Goal: Share content: Share content

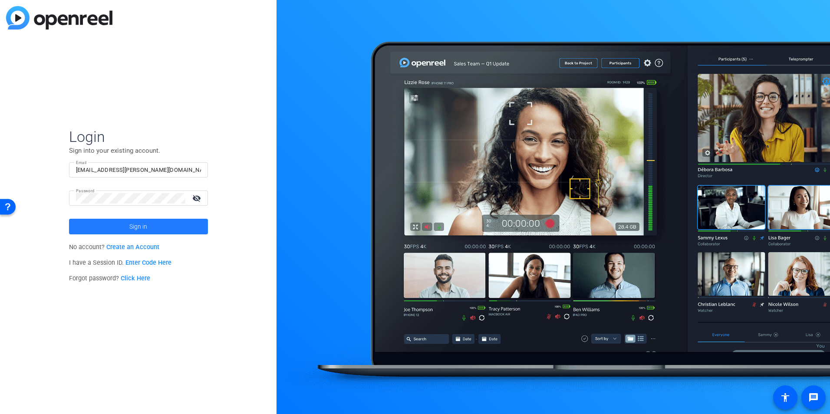
click at [124, 226] on span at bounding box center [138, 226] width 139 height 21
click at [59, 196] on div "Login Sign into your existing account. Email [EMAIL_ADDRESS][PERSON_NAME][DOMAI…" at bounding box center [138, 207] width 277 height 414
click at [103, 224] on span at bounding box center [138, 226] width 139 height 21
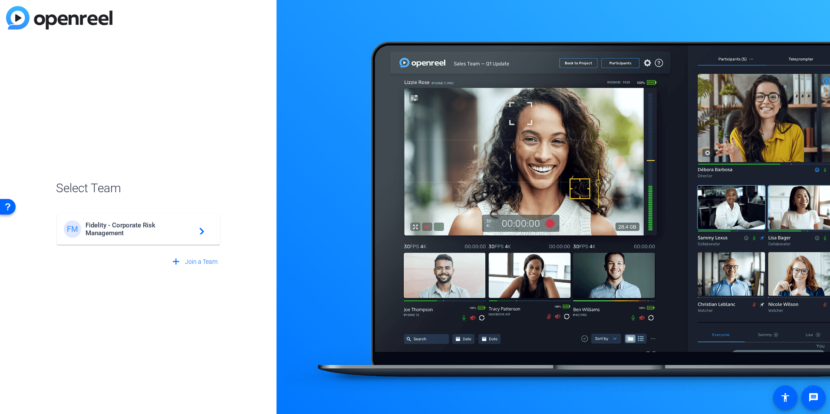
click at [152, 231] on span "Fidelity - Corporate Risk Management" at bounding box center [140, 229] width 109 height 16
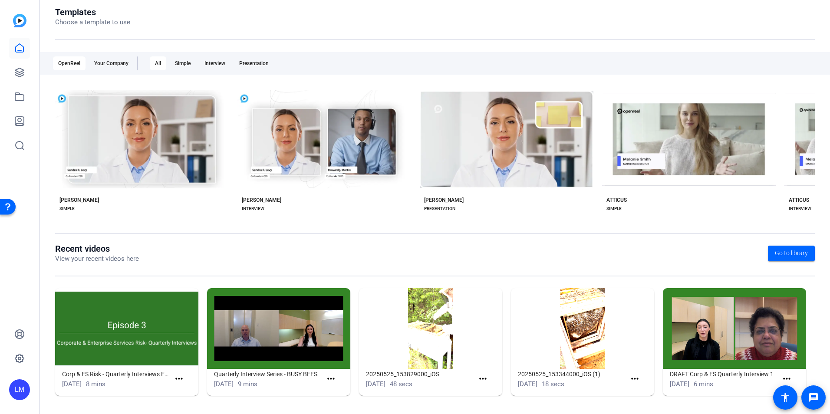
scroll to position [99, 0]
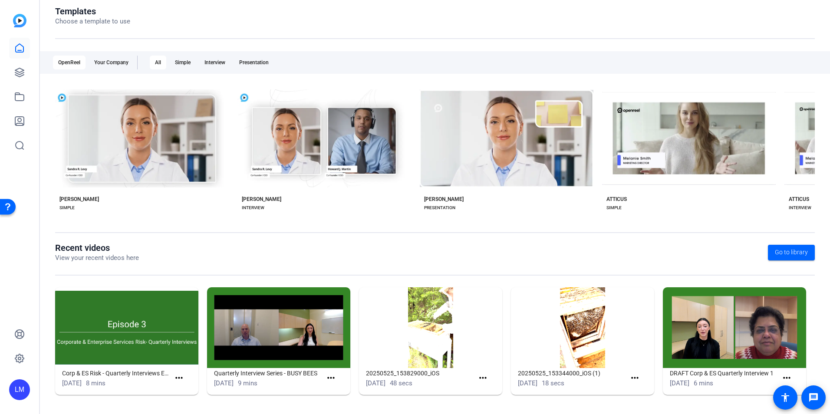
click at [132, 384] on div "[DATE] 8 mins" at bounding box center [116, 384] width 108 height 10
click at [121, 369] on h1 "Corp & ES Risk - Quarterly Interviews Ep 3" at bounding box center [116, 373] width 108 height 10
click at [163, 372] on h1 "Corp & ES Risk - Quarterly Interviews Ep 3" at bounding box center [116, 373] width 108 height 10
click at [79, 369] on h1 "Corp & ES Risk - Quarterly Interviews Ep 3" at bounding box center [116, 373] width 108 height 10
click at [178, 378] on mat-icon "more_horiz" at bounding box center [179, 378] width 11 height 11
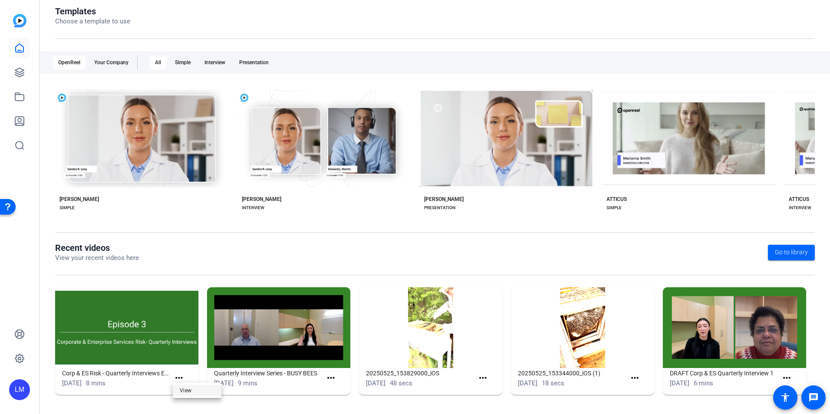
click at [192, 389] on span "View" at bounding box center [197, 391] width 35 height 10
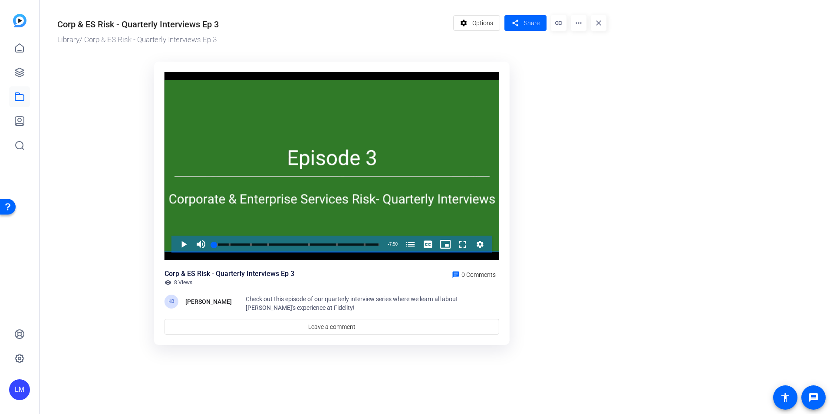
click at [182, 283] on span "8 Views" at bounding box center [183, 282] width 18 height 7
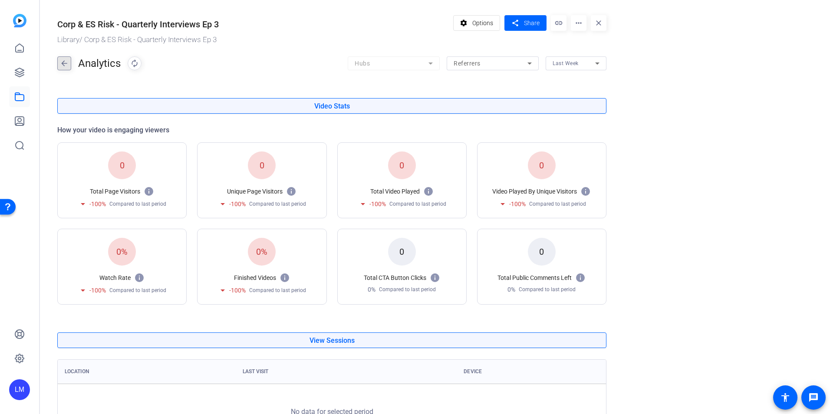
click at [61, 64] on mat-icon "arrow_back" at bounding box center [64, 63] width 13 height 14
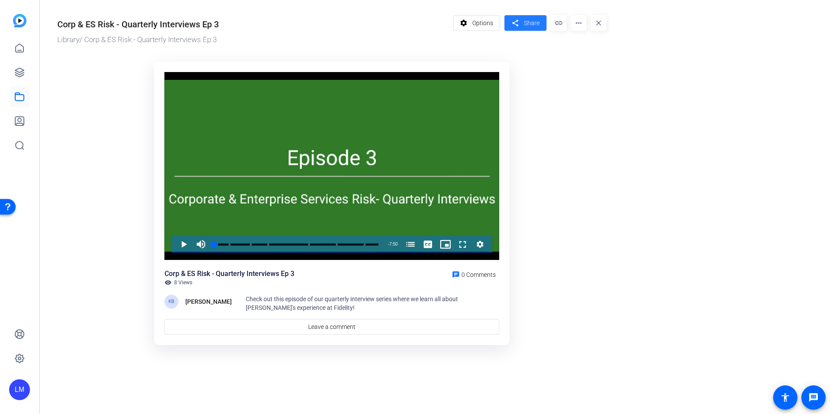
click at [535, 20] on span "Share" at bounding box center [532, 23] width 16 height 9
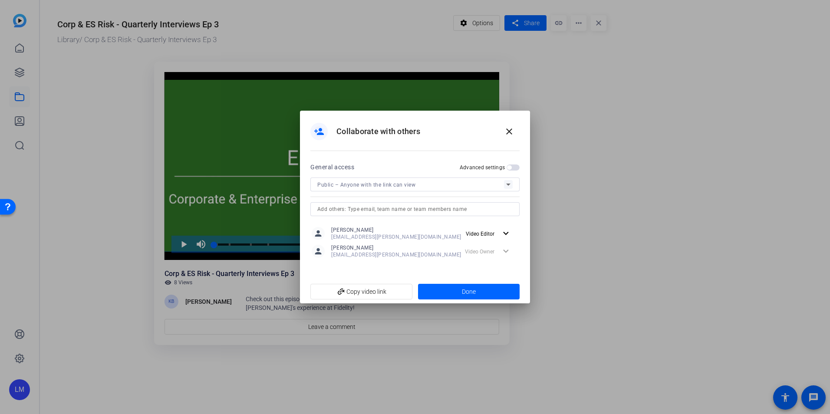
click at [694, 173] on div at bounding box center [415, 207] width 830 height 414
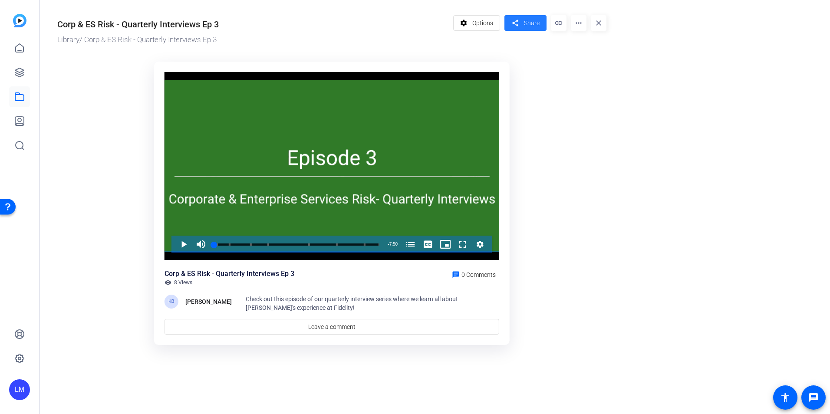
click at [527, 20] on span "Share" at bounding box center [532, 23] width 16 height 9
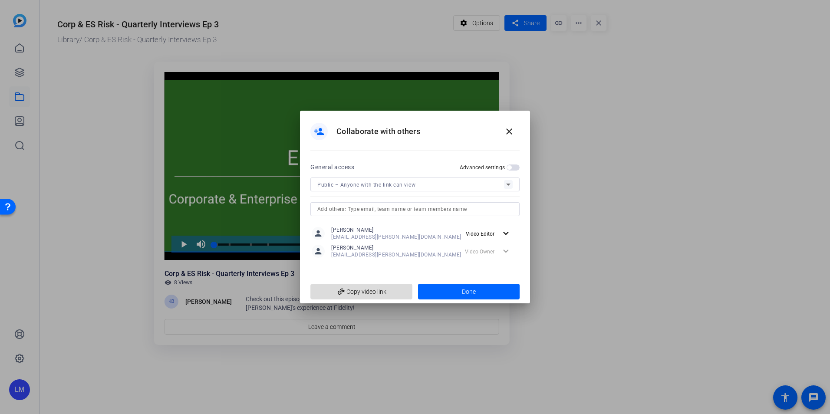
click at [393, 293] on span "add_link Copy video link" at bounding box center [361, 291] width 88 height 16
